Goal: Task Accomplishment & Management: Use online tool/utility

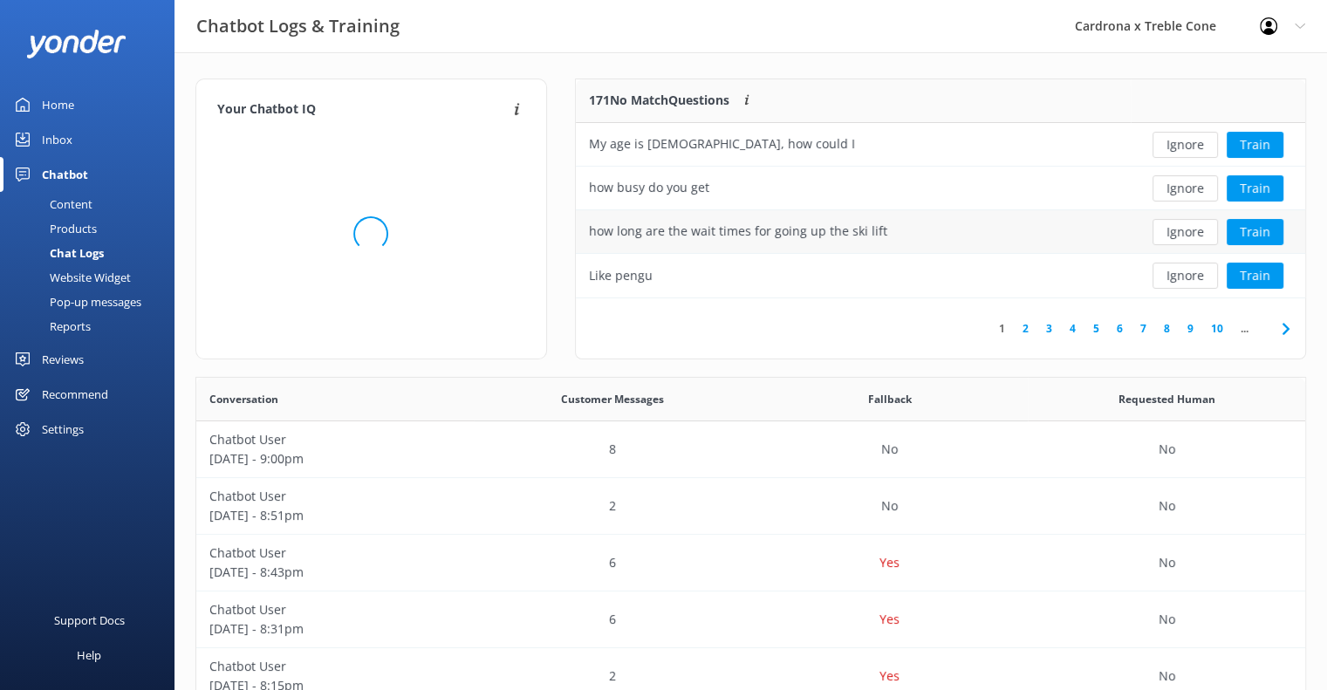
scroll to position [598, 1096]
click at [1186, 278] on button "Ignore" at bounding box center [1184, 276] width 65 height 26
click at [1187, 277] on button "Ignore" at bounding box center [1184, 276] width 65 height 26
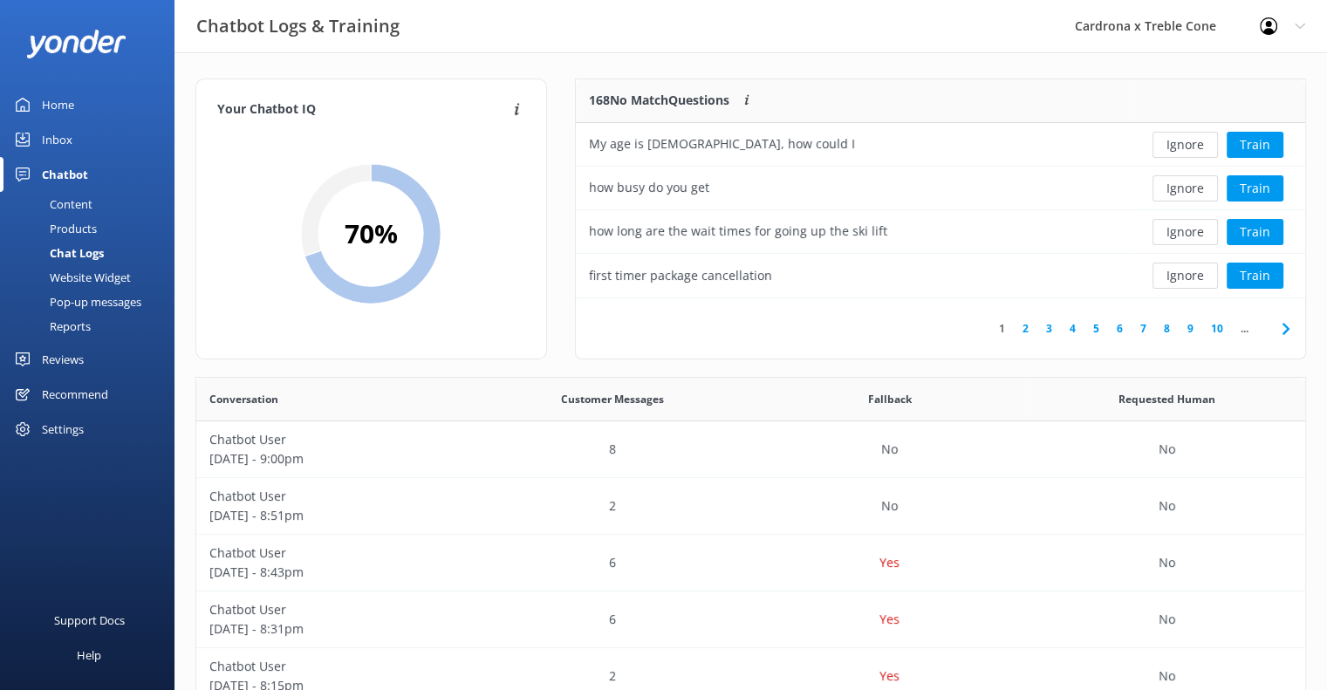
click at [1187, 277] on button "Ignore" at bounding box center [1184, 276] width 65 height 26
click at [1179, 176] on button "Ignore" at bounding box center [1184, 188] width 65 height 26
click at [1179, 143] on button "Ignore" at bounding box center [1184, 145] width 65 height 26
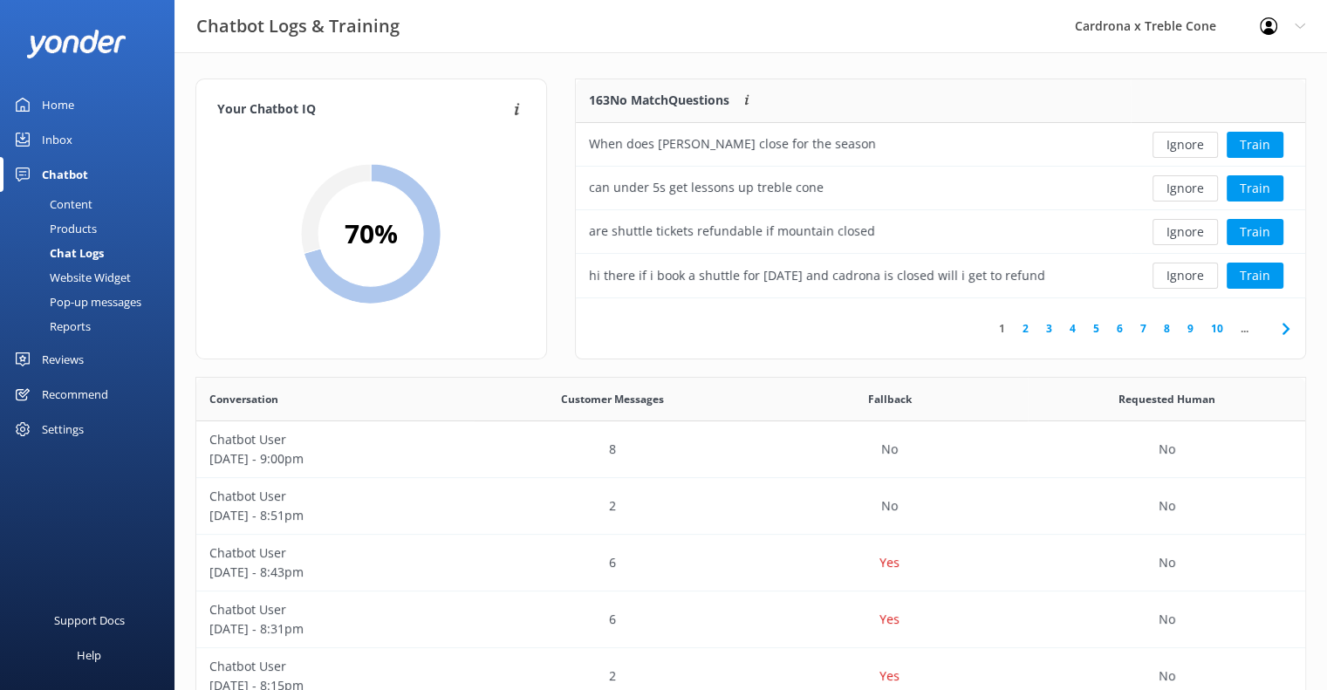
click at [1179, 143] on button "Ignore" at bounding box center [1184, 145] width 65 height 26
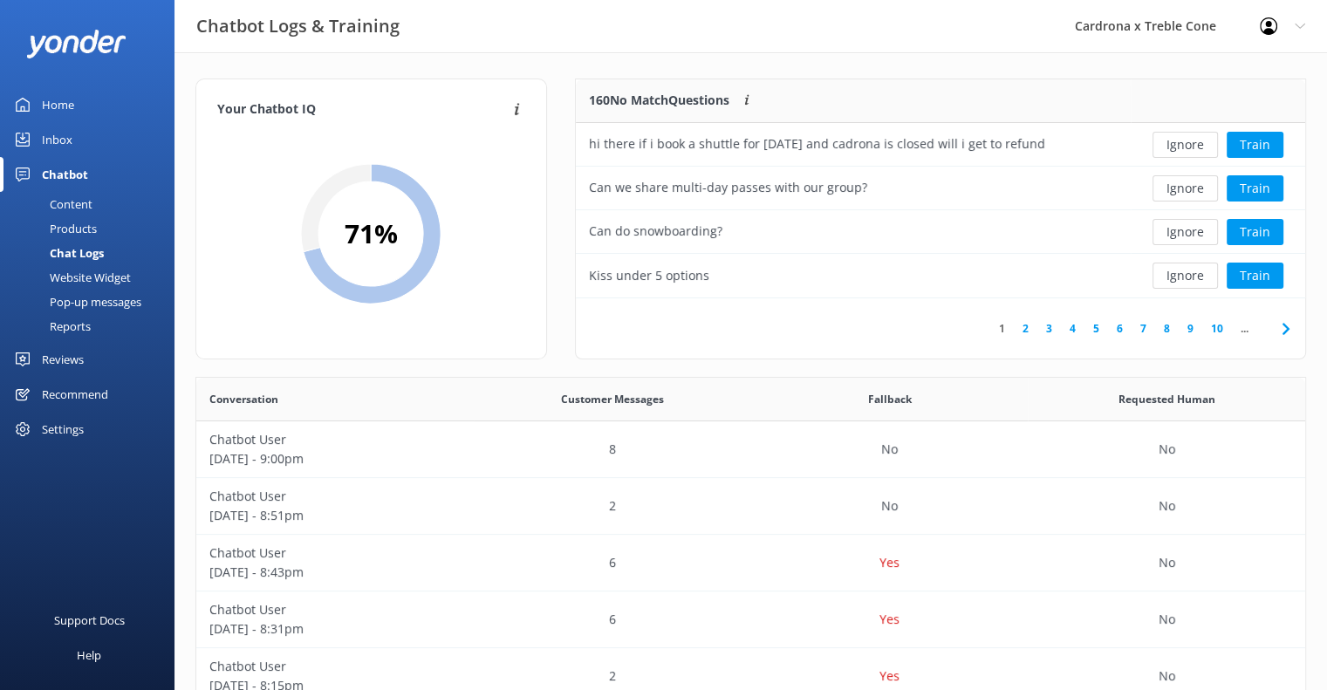
click at [1179, 143] on button "Ignore" at bounding box center [1184, 145] width 65 height 26
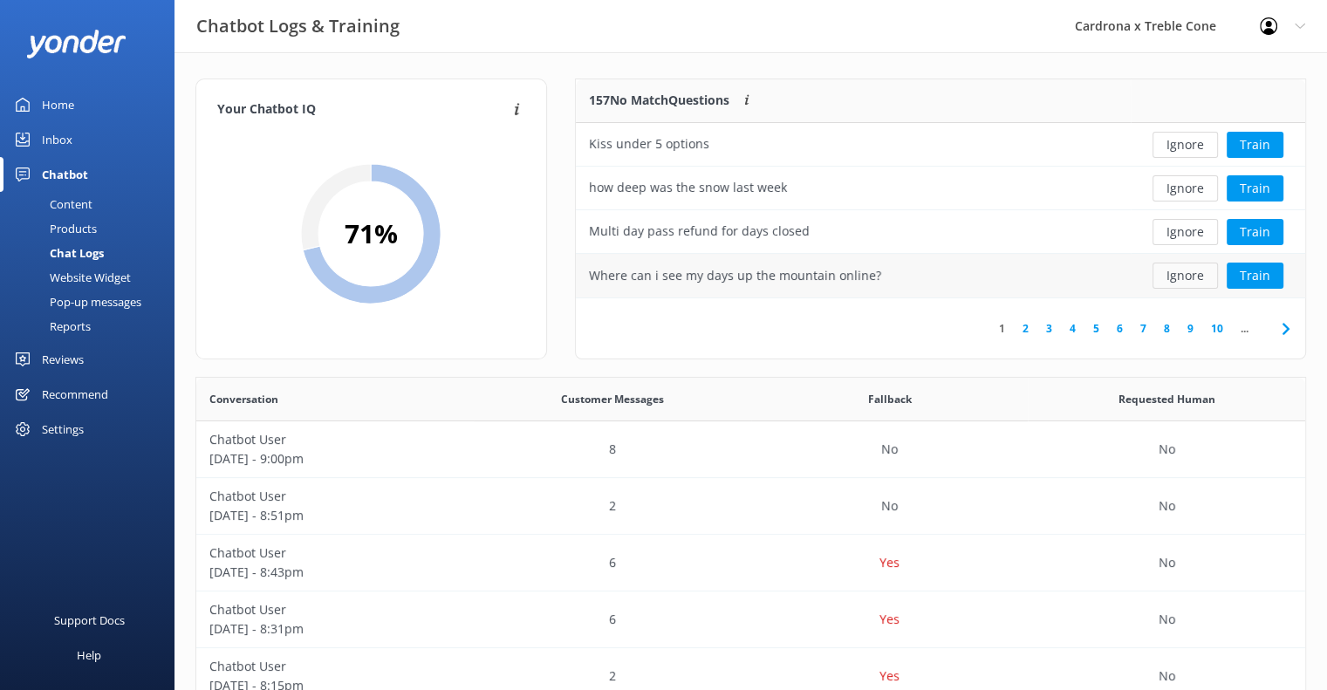
click at [1176, 276] on button "Ignore" at bounding box center [1184, 276] width 65 height 26
click at [1185, 271] on button "Ignore" at bounding box center [1184, 276] width 65 height 26
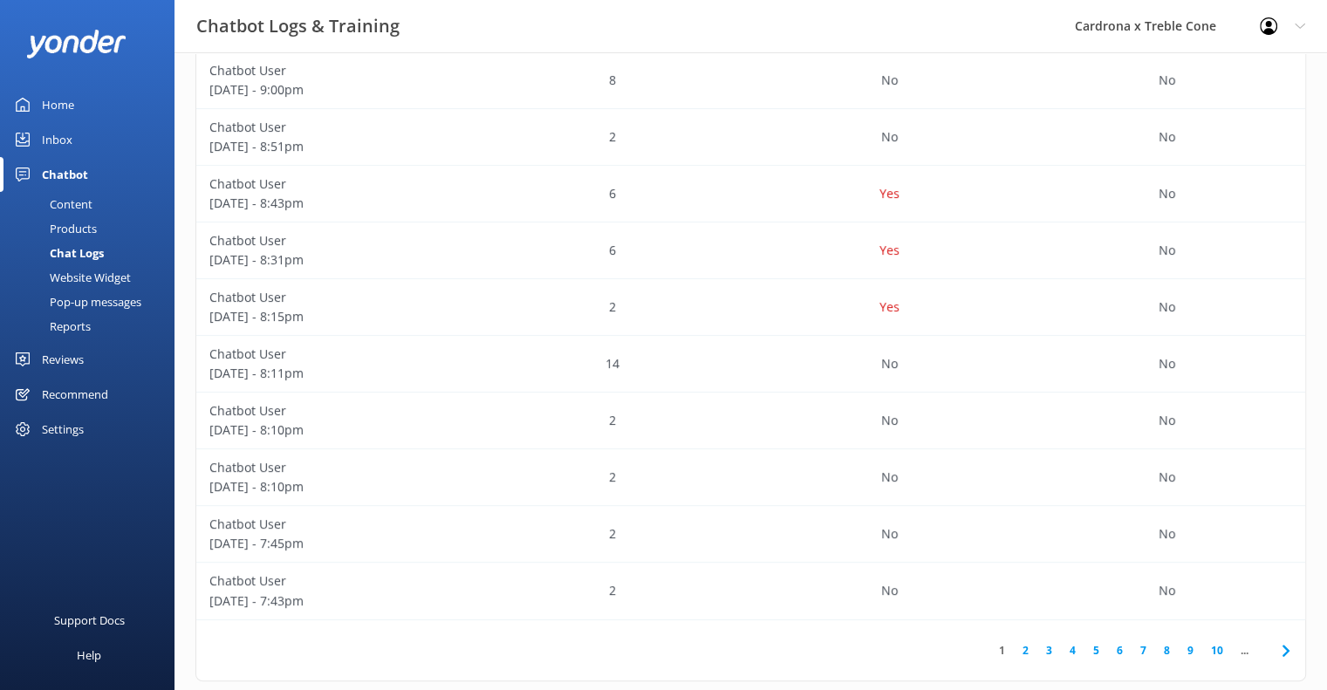
scroll to position [370, 0]
